Goal: Task Accomplishment & Management: Use online tool/utility

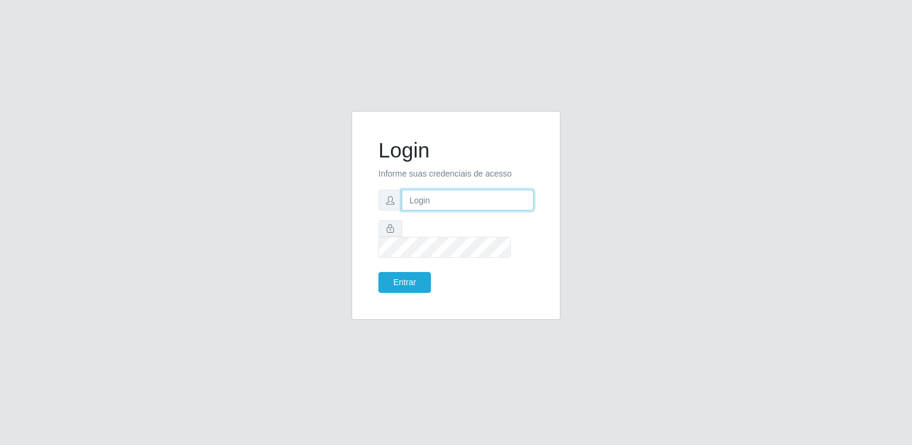
click at [431, 211] on input "text" at bounding box center [468, 200] width 132 height 21
type input "[EMAIL_ADDRESS][DOMAIN_NAME]"
click at [378, 272] on button "Entrar" at bounding box center [404, 282] width 53 height 21
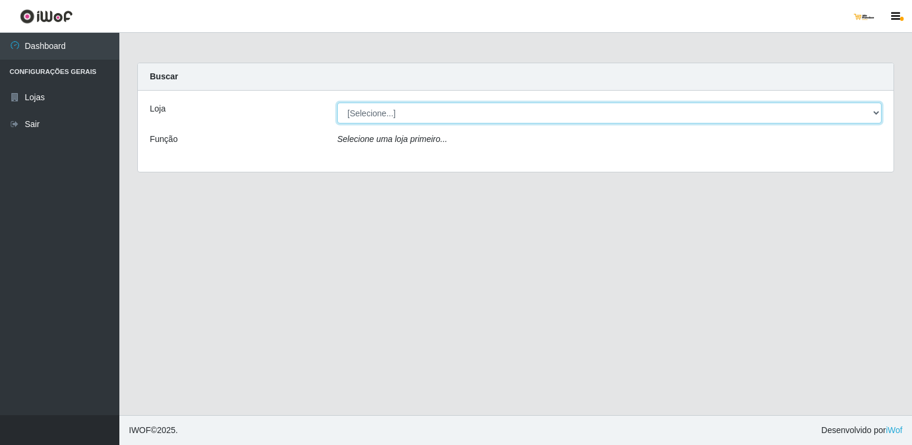
click at [876, 118] on select "[Selecione...] [GEOGRAPHIC_DATA][PERSON_NAME]" at bounding box center [609, 113] width 544 height 21
select select "168"
click at [337, 103] on select "[Selecione...] [GEOGRAPHIC_DATA][PERSON_NAME]" at bounding box center [609, 113] width 544 height 21
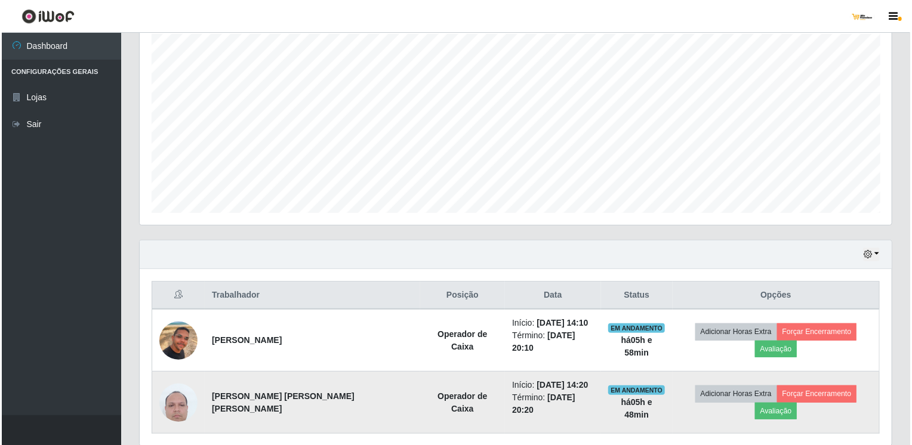
scroll to position [239, 0]
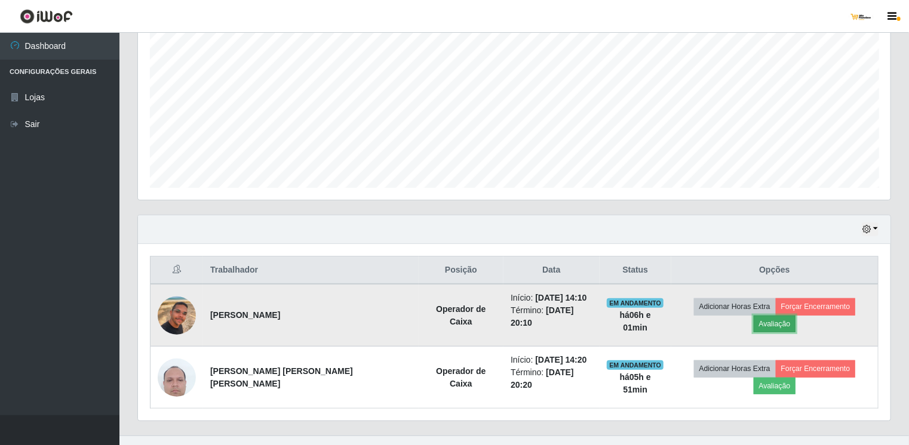
click at [796, 316] on button "Avaliação" at bounding box center [774, 324] width 42 height 17
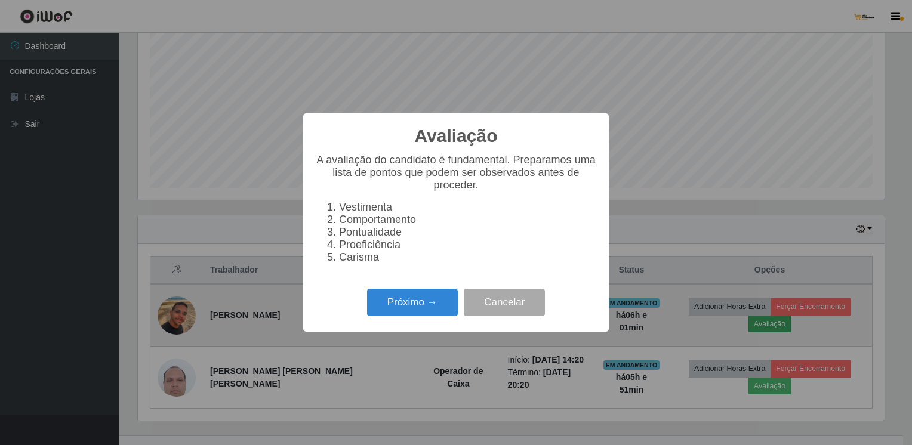
scroll to position [248, 747]
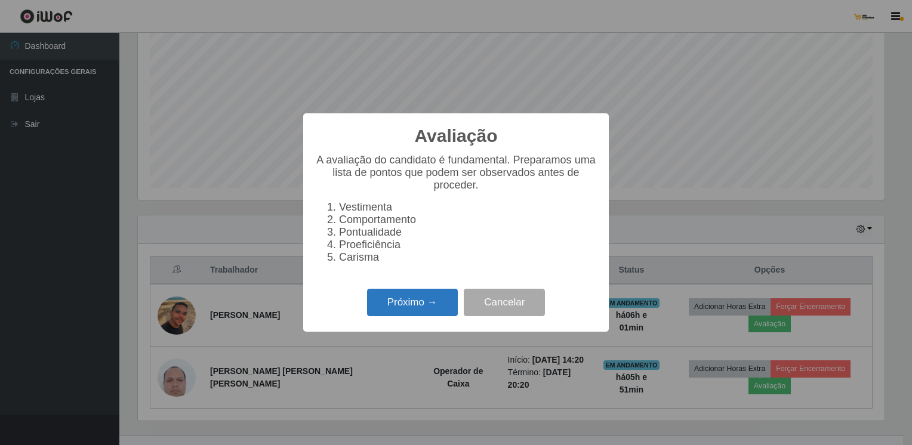
click at [432, 307] on button "Próximo →" at bounding box center [412, 303] width 91 height 28
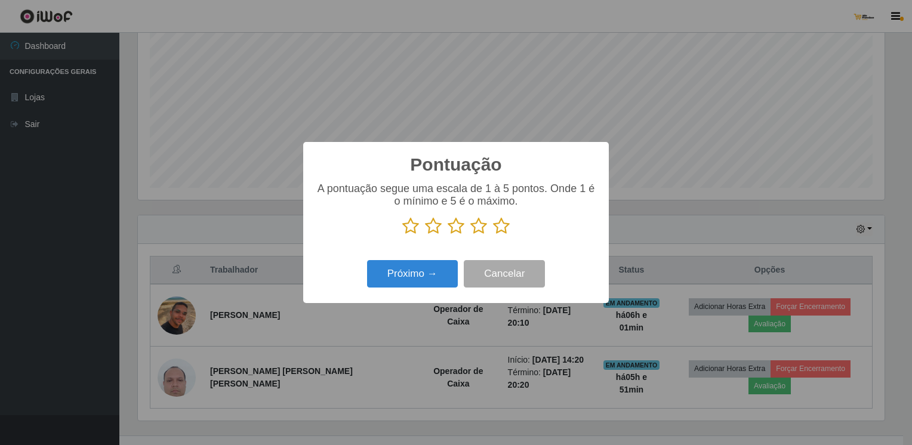
click at [458, 226] on icon at bounding box center [456, 226] width 17 height 18
click at [448, 235] on input "radio" at bounding box center [448, 235] width 0 height 0
click at [444, 276] on button "Próximo →" at bounding box center [412, 274] width 91 height 28
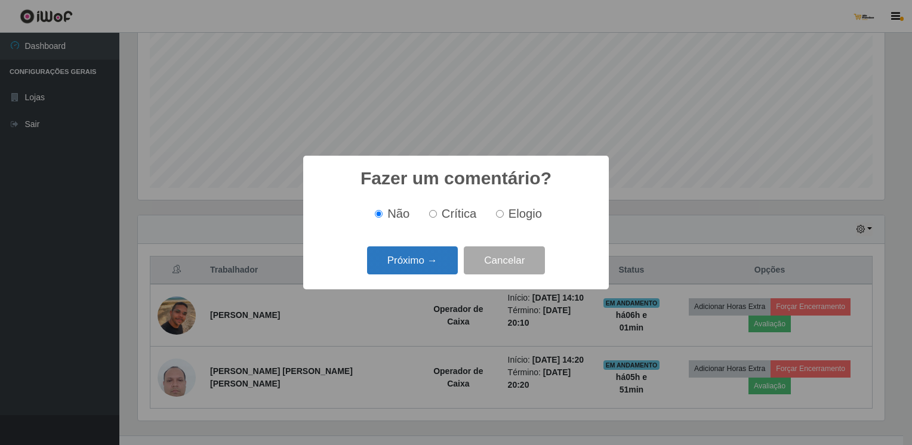
click at [442, 259] on button "Próximo →" at bounding box center [412, 261] width 91 height 28
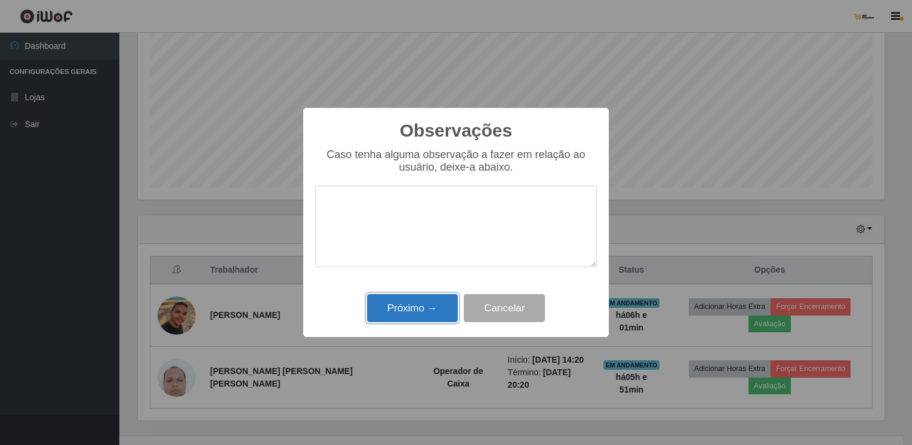
click at [442, 307] on button "Próximo →" at bounding box center [412, 308] width 91 height 28
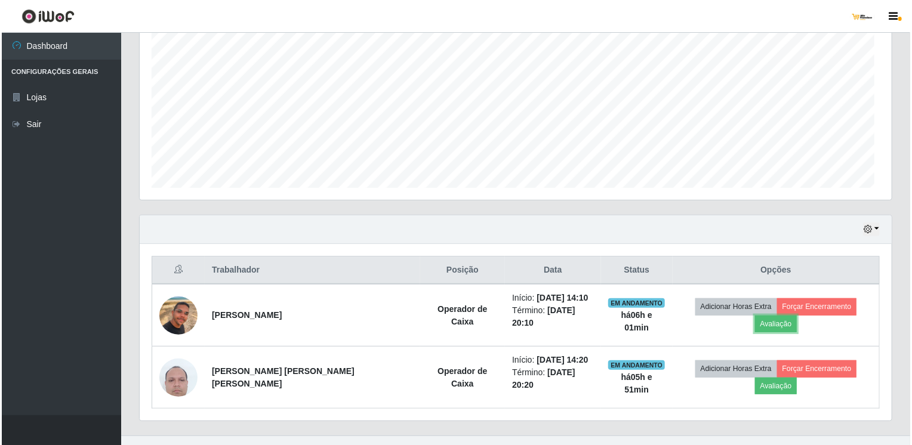
scroll to position [248, 752]
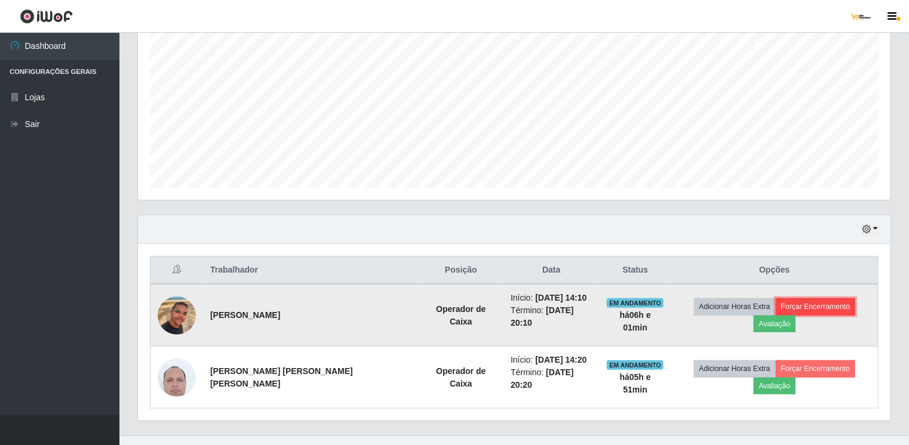
click at [777, 303] on button "Forçar Encerramento" at bounding box center [816, 306] width 80 height 17
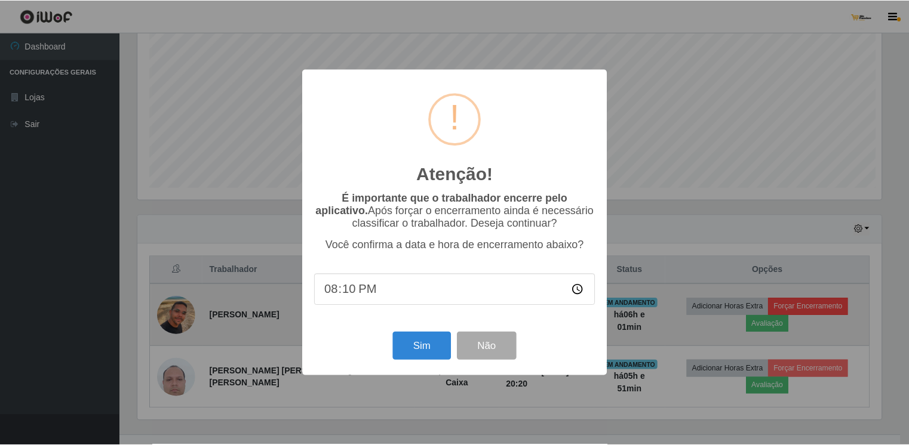
scroll to position [248, 747]
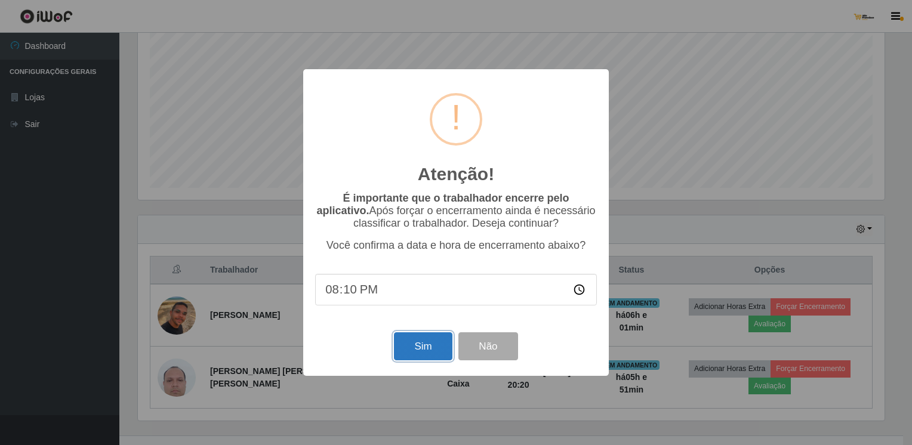
click at [428, 347] on button "Sim" at bounding box center [423, 347] width 58 height 28
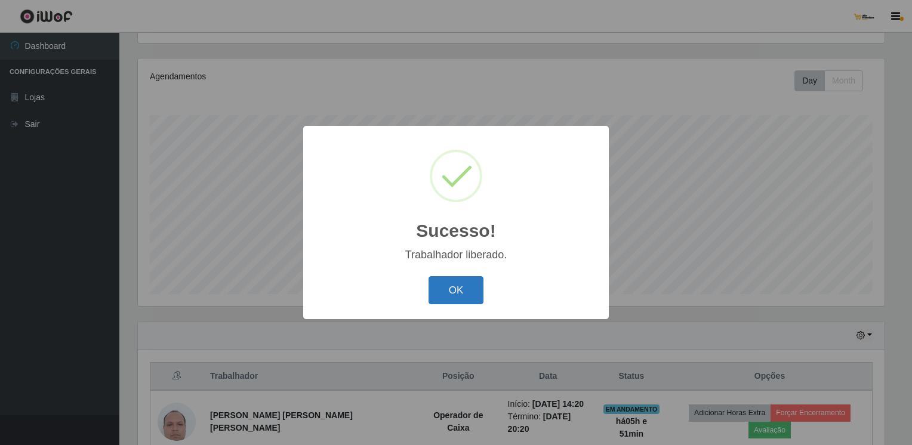
click at [454, 288] on button "OK" at bounding box center [457, 290] width 56 height 28
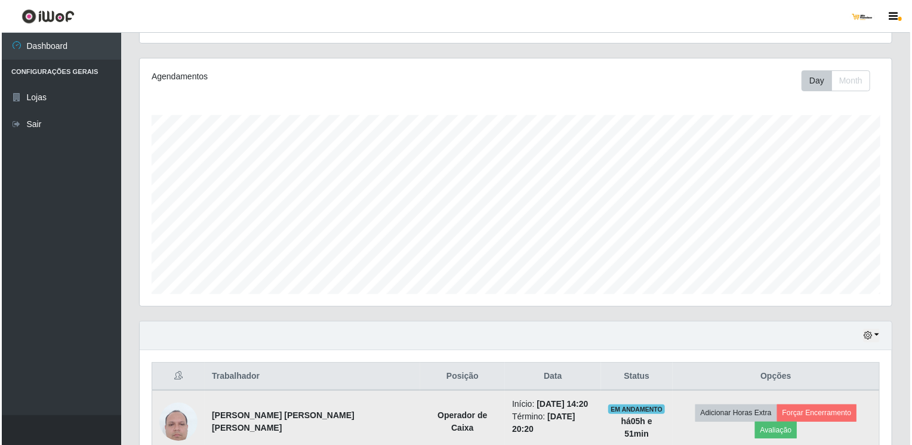
scroll to position [248, 752]
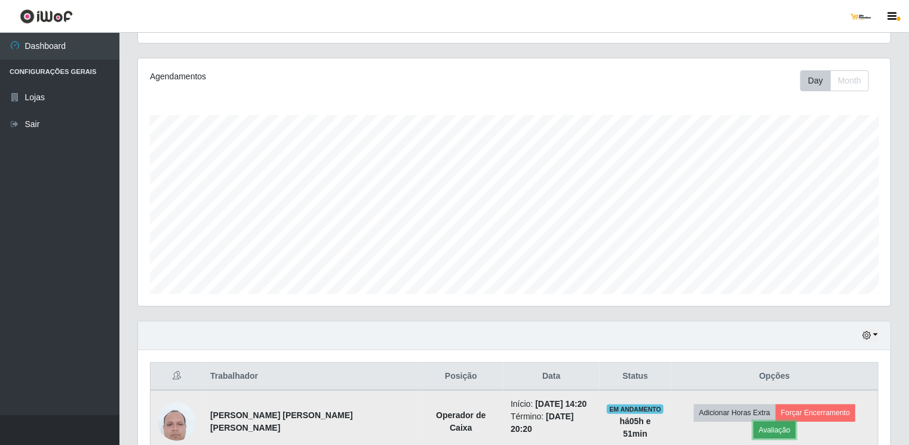
click at [796, 422] on button "Avaliação" at bounding box center [774, 430] width 42 height 17
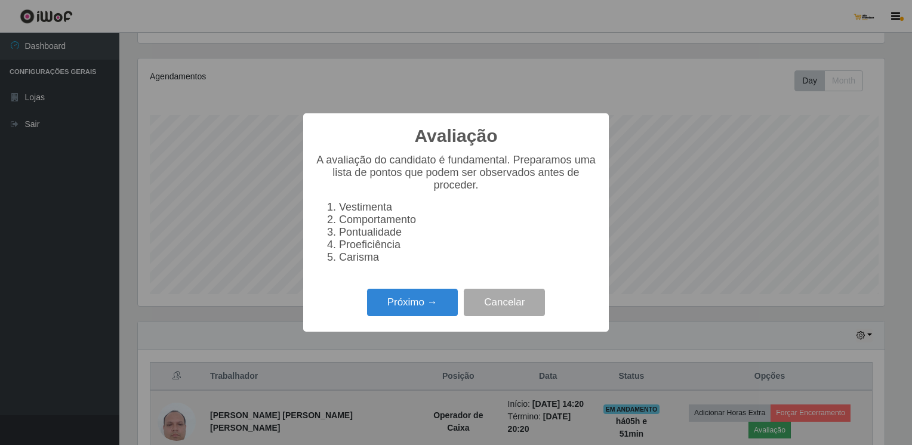
scroll to position [248, 747]
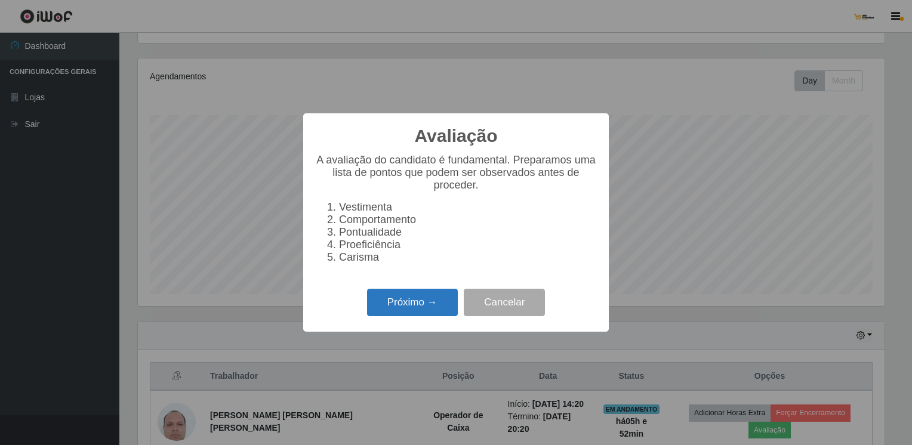
click at [442, 307] on button "Próximo →" at bounding box center [412, 303] width 91 height 28
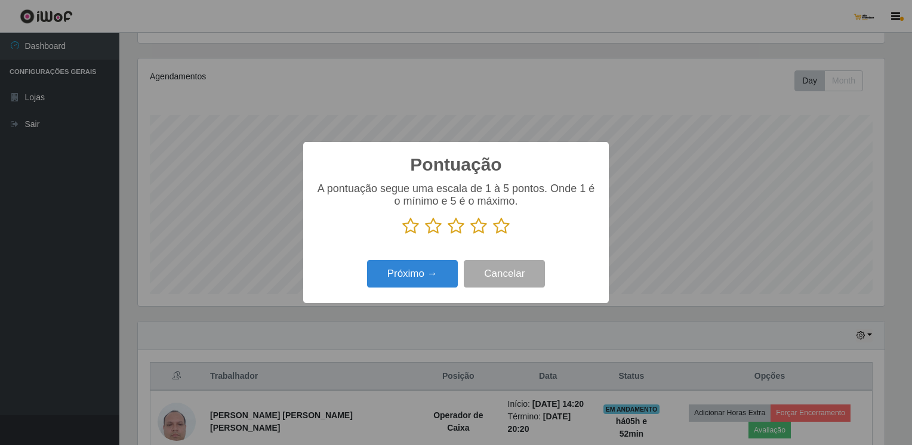
scroll to position [596750, 596250]
click at [503, 232] on icon at bounding box center [501, 226] width 17 height 18
click at [493, 235] on input "radio" at bounding box center [493, 235] width 0 height 0
click at [438, 271] on button "Próximo →" at bounding box center [412, 274] width 91 height 28
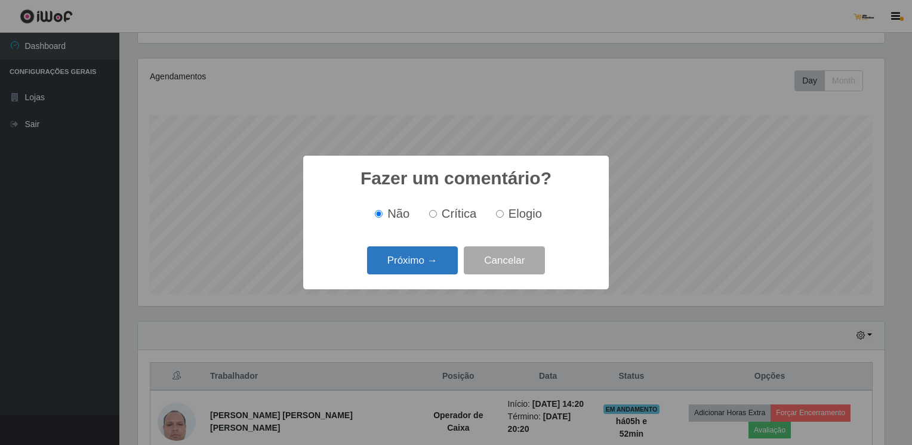
click at [437, 271] on button "Próximo →" at bounding box center [412, 261] width 91 height 28
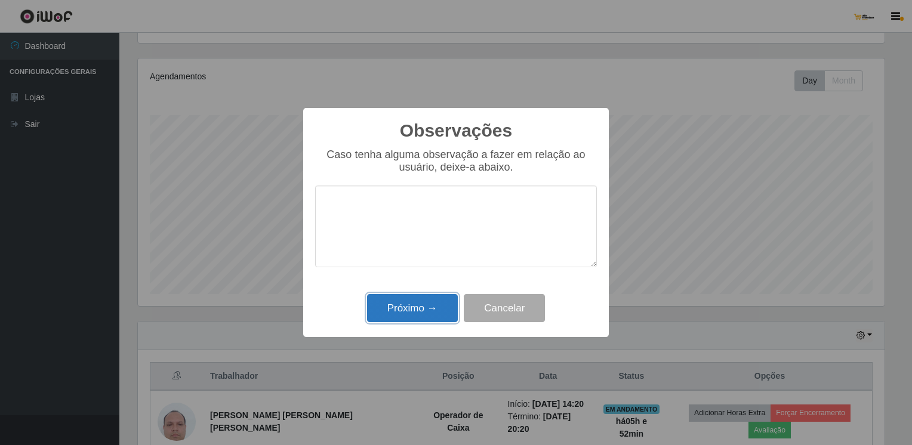
click at [451, 314] on button "Próximo →" at bounding box center [412, 308] width 91 height 28
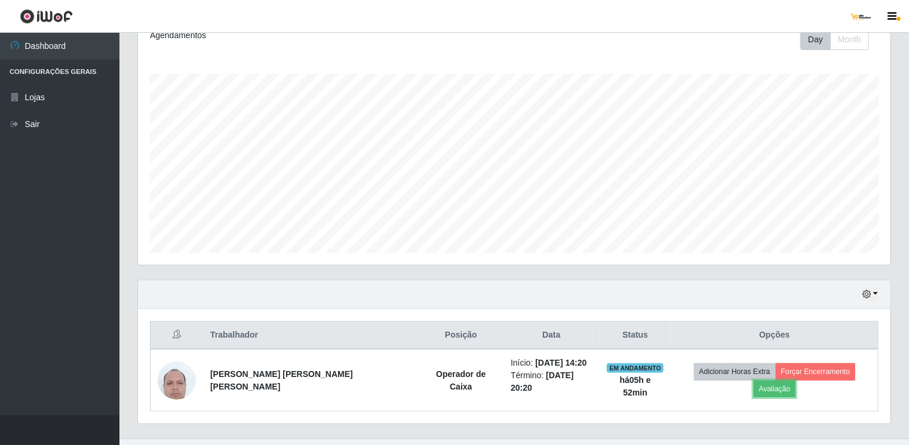
scroll to position [186, 0]
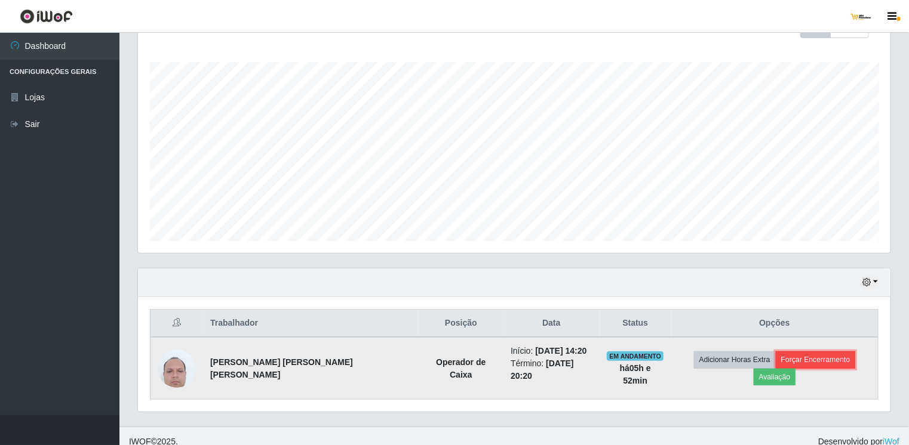
click at [776, 361] on button "Forçar Encerramento" at bounding box center [816, 360] width 80 height 17
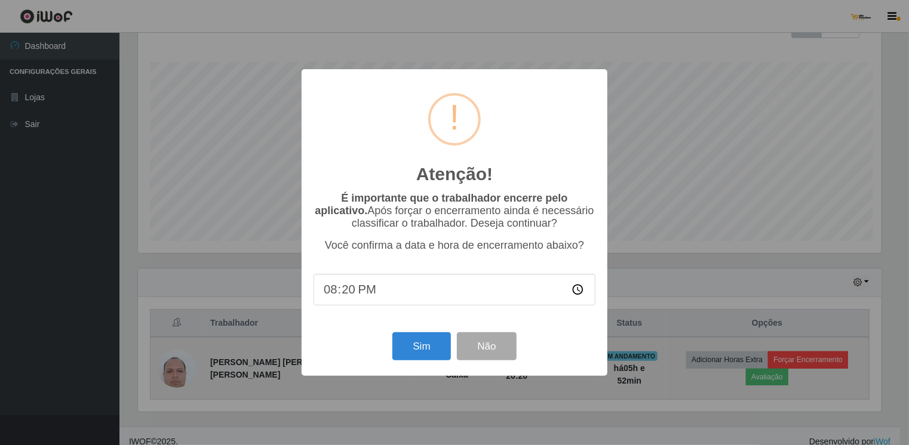
scroll to position [248, 747]
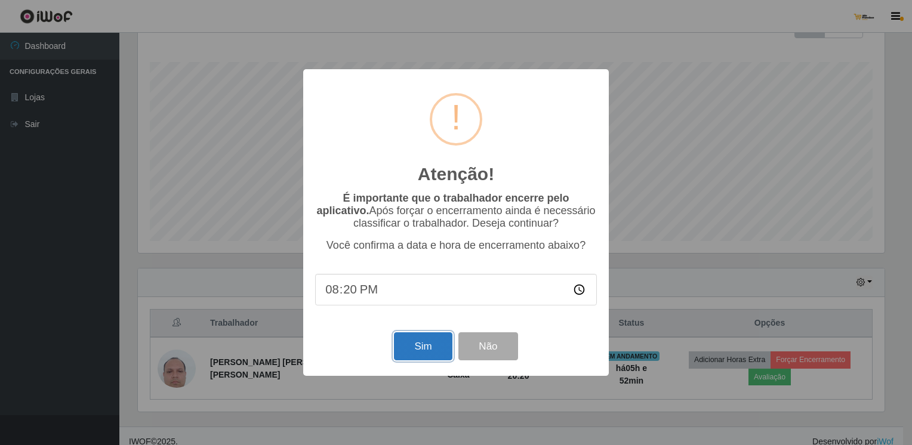
click at [411, 350] on button "Sim" at bounding box center [423, 347] width 58 height 28
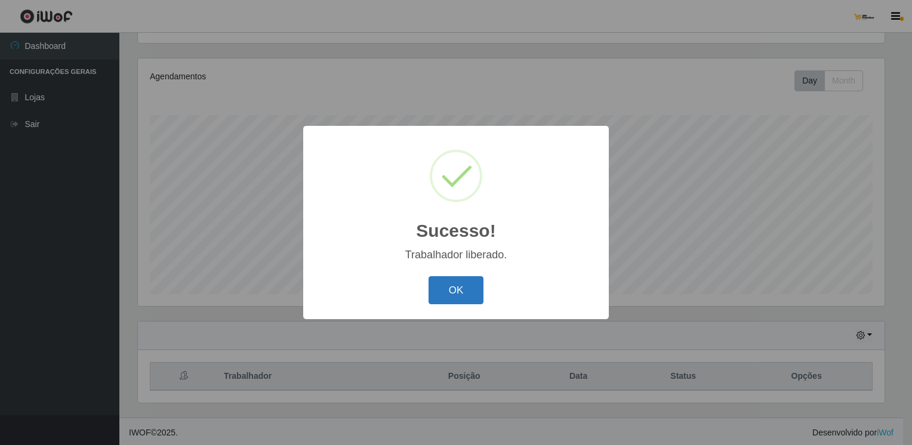
click at [444, 296] on button "OK" at bounding box center [457, 290] width 56 height 28
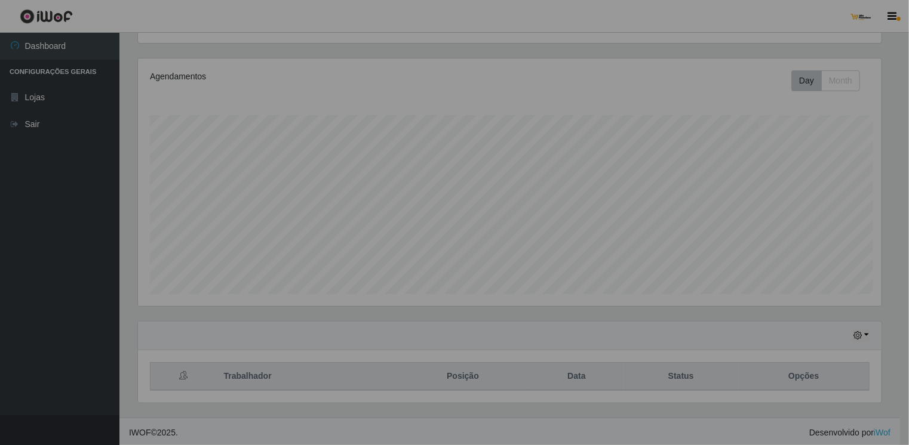
scroll to position [0, 0]
